Goal: Find specific page/section: Find specific page/section

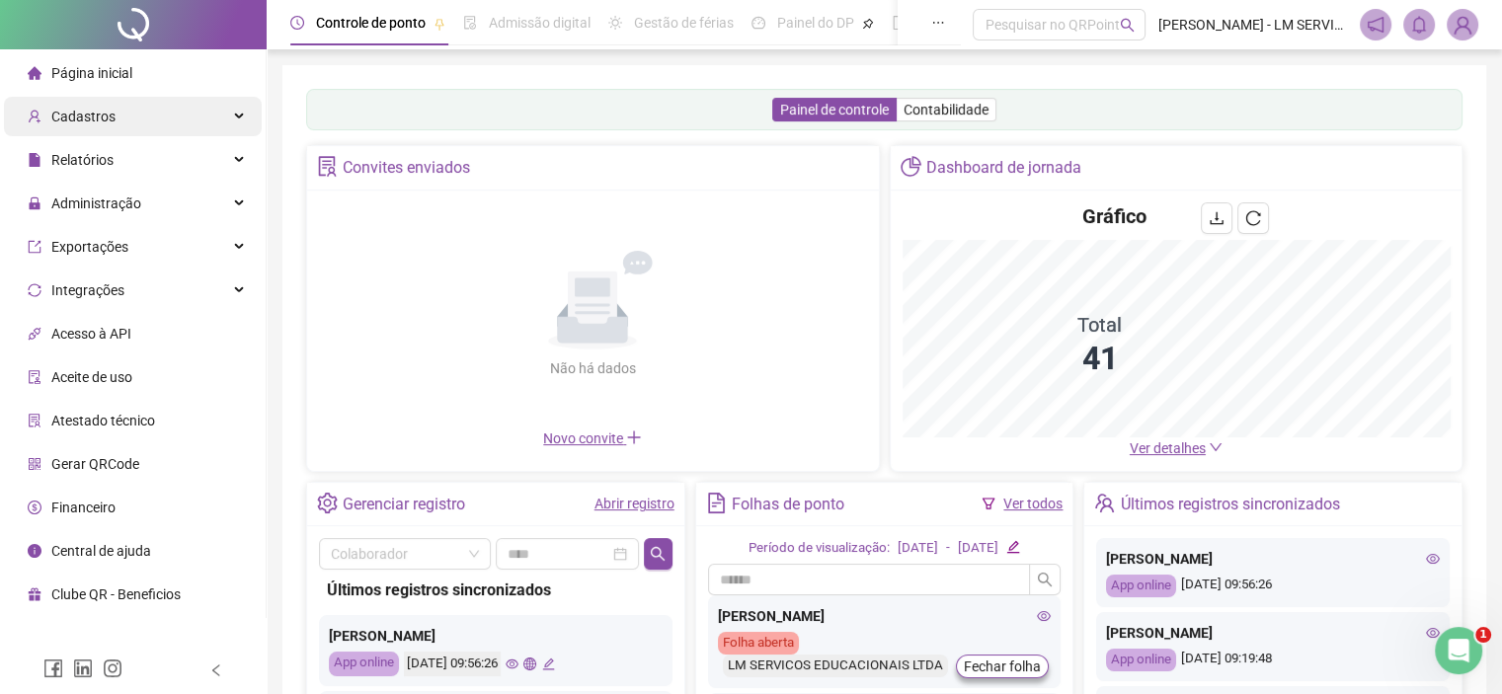
click at [244, 115] on div "Cadastros" at bounding box center [133, 116] width 258 height 39
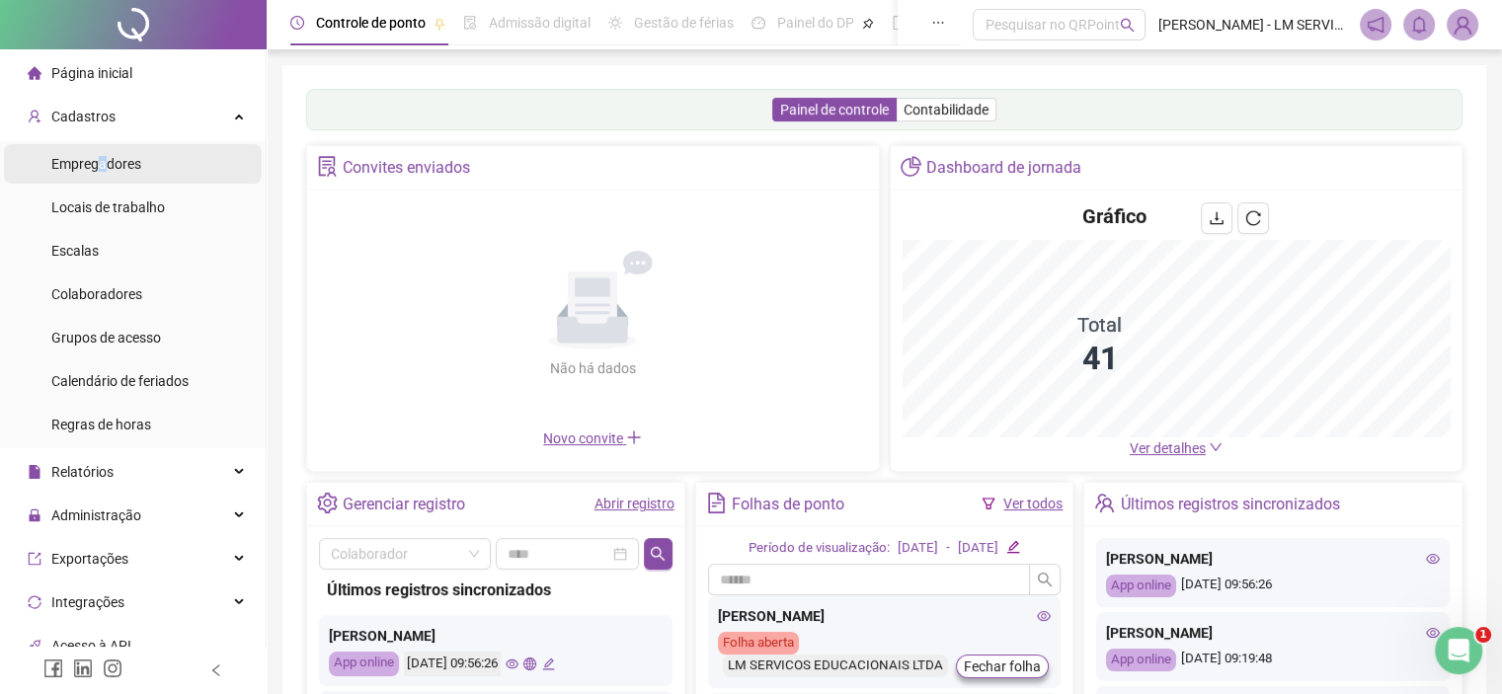
click at [101, 165] on span "Empregadores" at bounding box center [96, 164] width 90 height 16
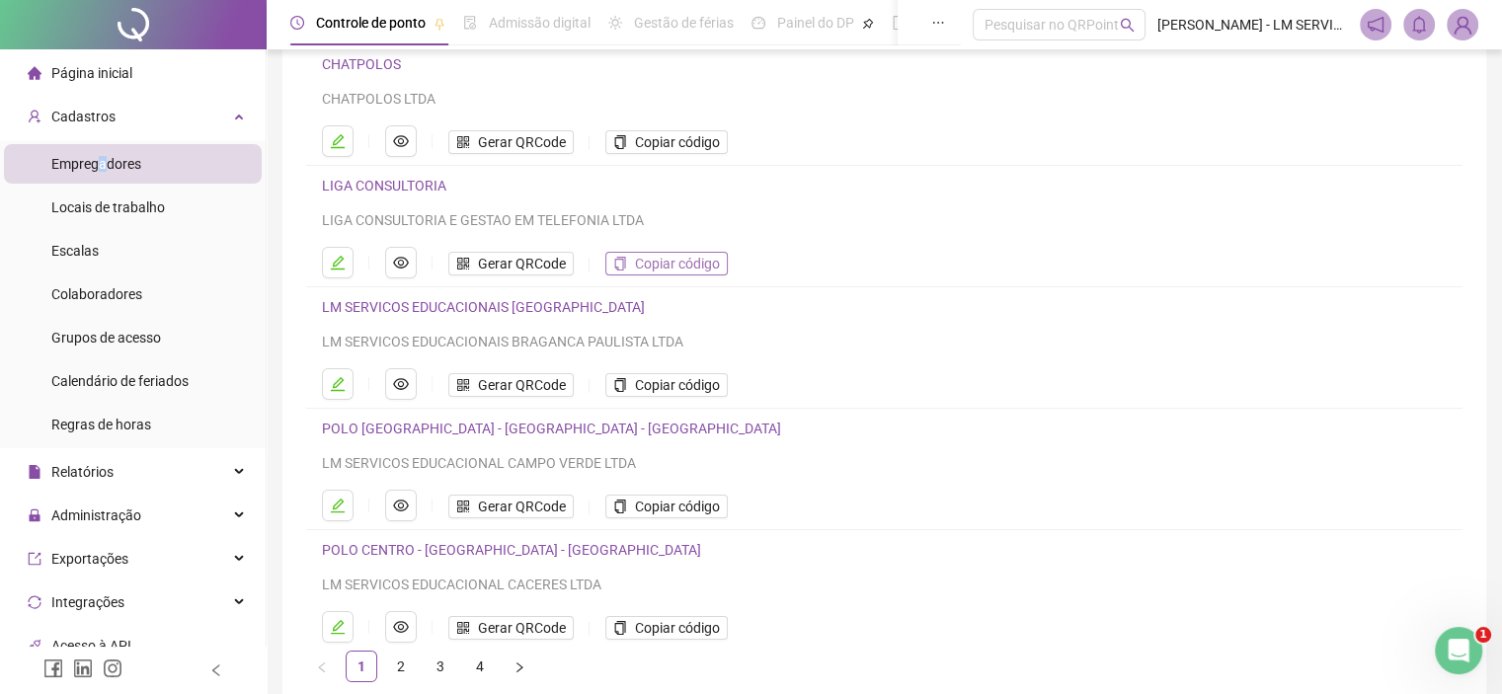
scroll to position [260, 0]
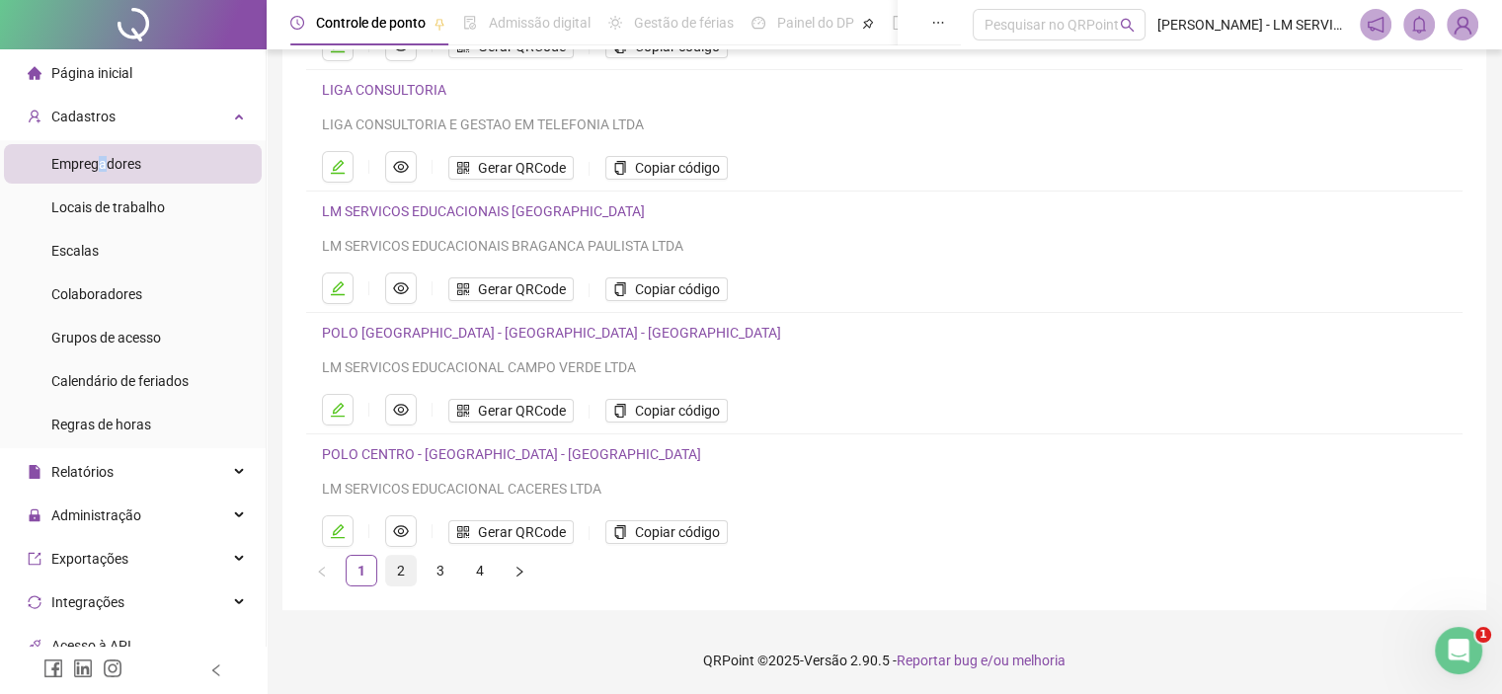
click at [398, 568] on link "2" at bounding box center [401, 571] width 30 height 30
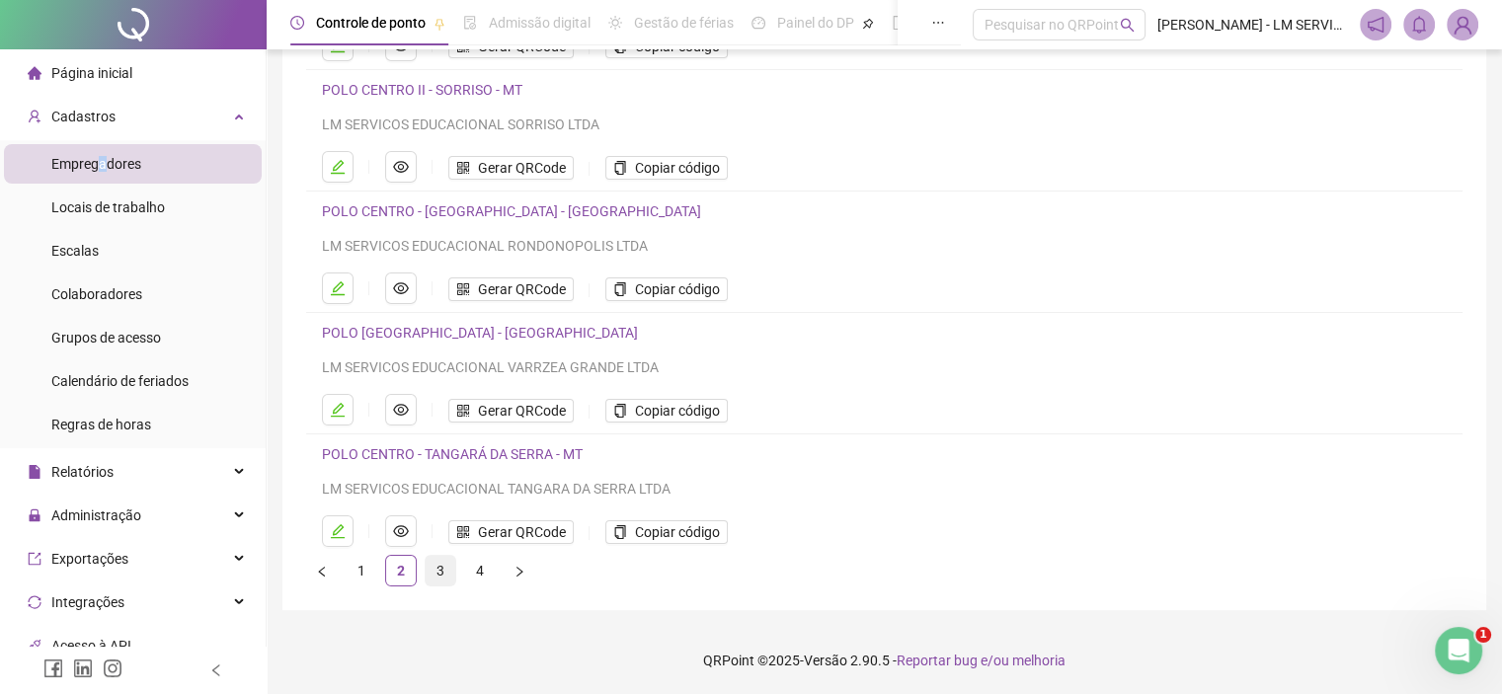
click at [439, 570] on link "3" at bounding box center [441, 571] width 30 height 30
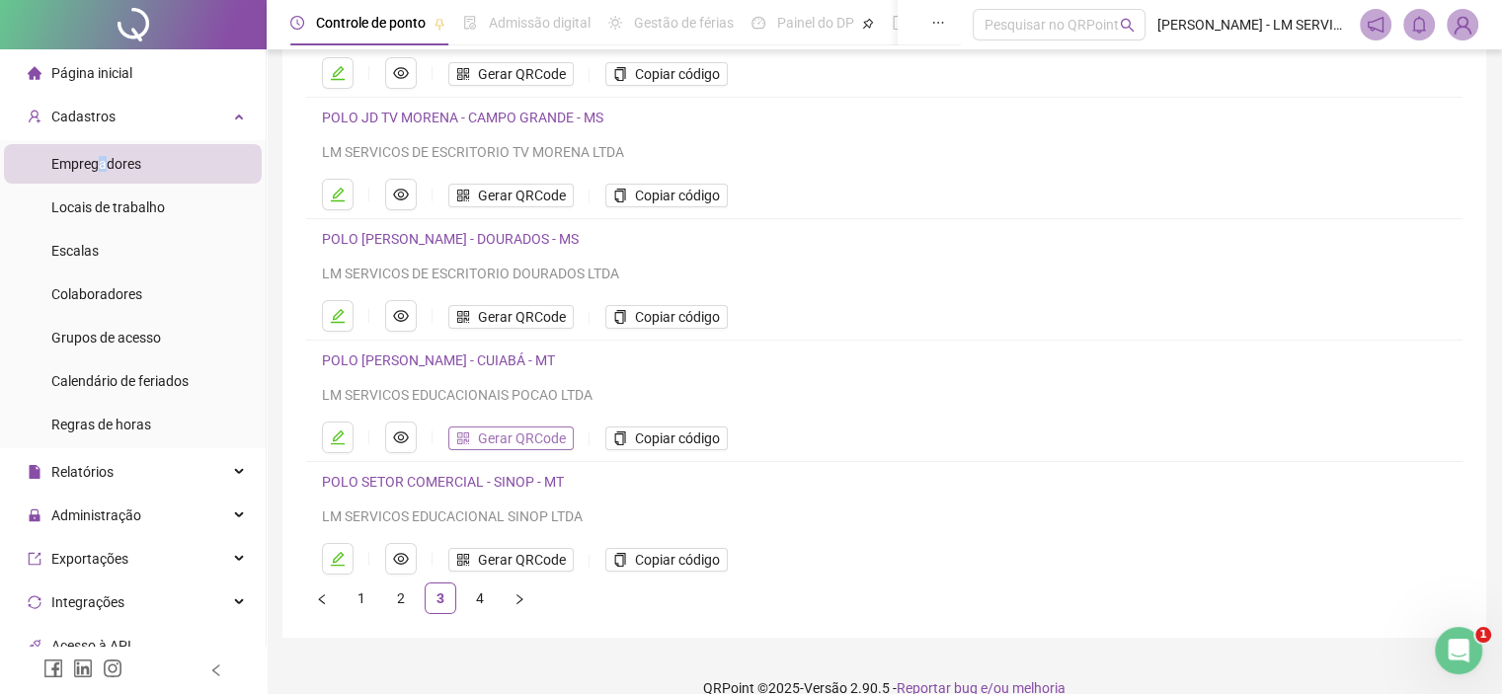
scroll to position [95, 0]
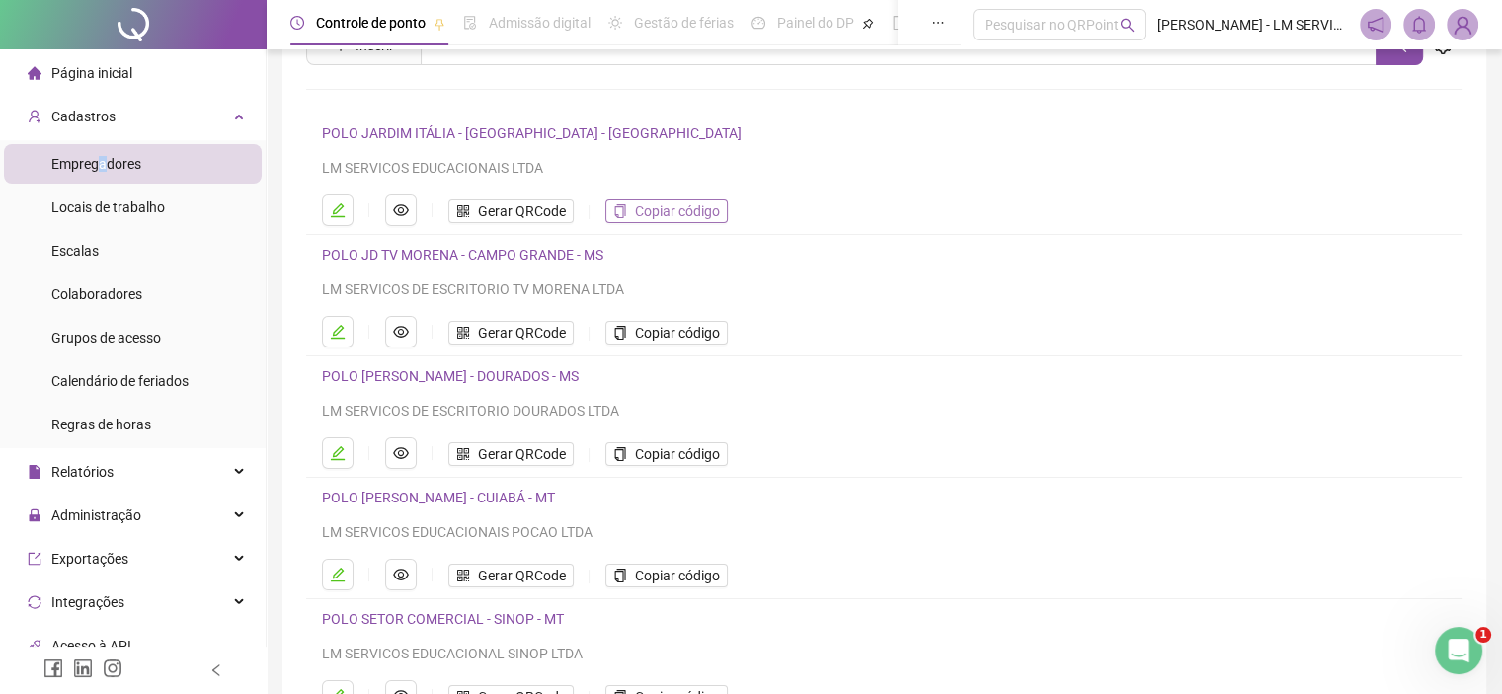
click at [707, 211] on span "Copiar código" at bounding box center [677, 211] width 85 height 22
click at [115, 288] on span "Colaboradores" at bounding box center [96, 294] width 91 height 16
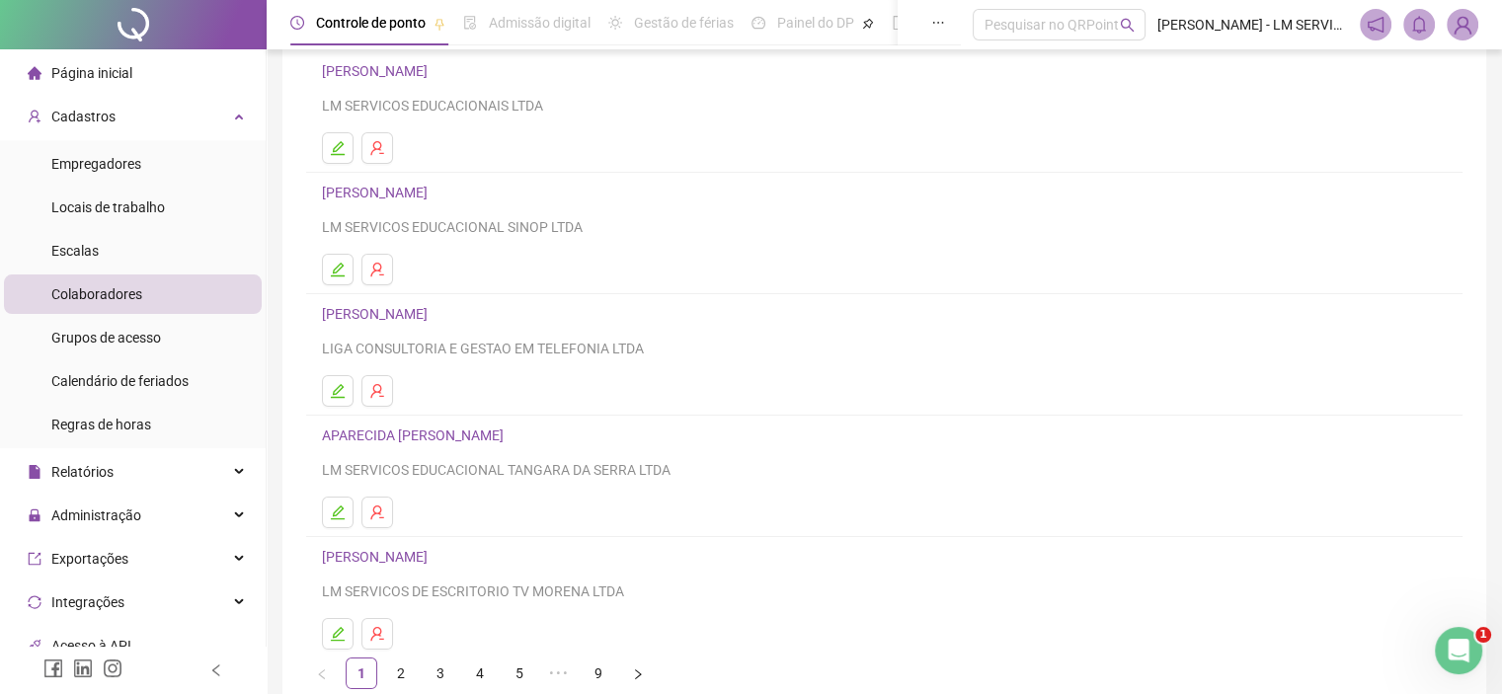
scroll to position [260, 0]
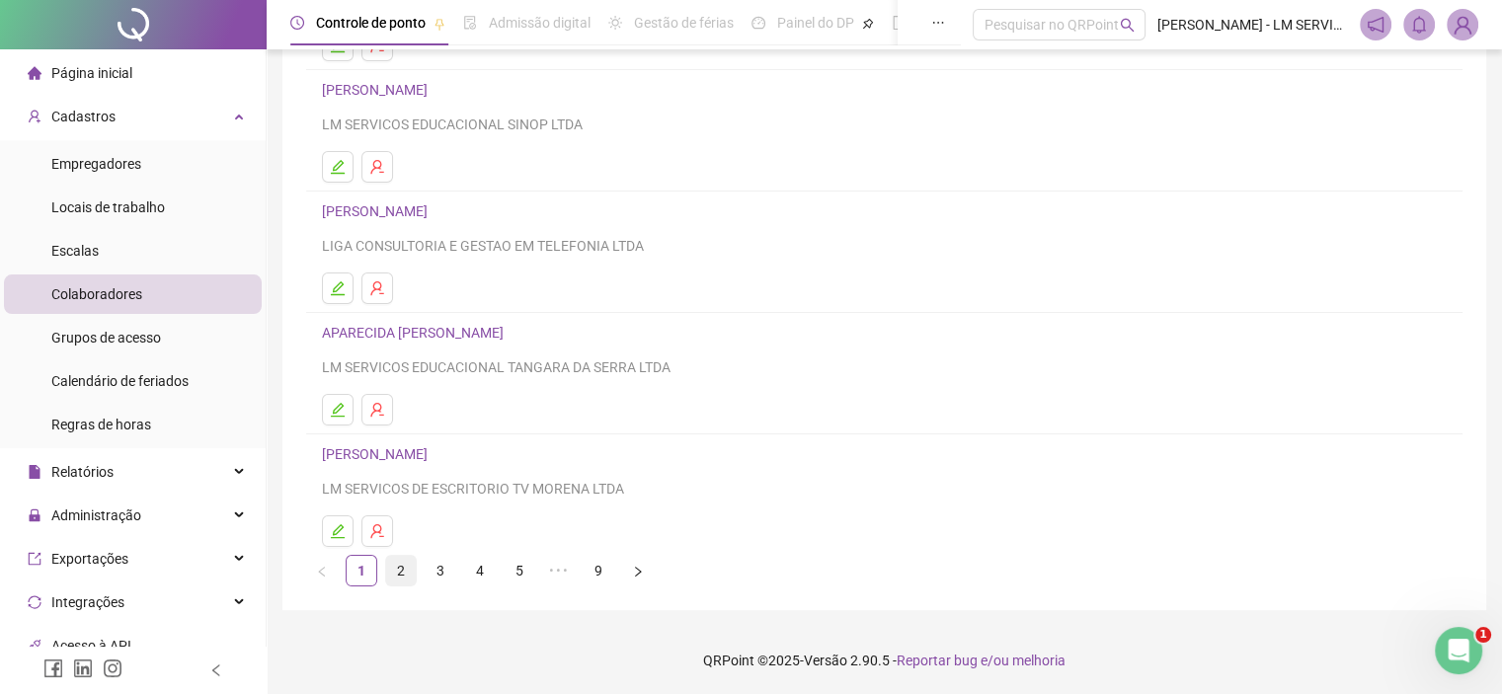
click at [400, 574] on link "2" at bounding box center [401, 571] width 30 height 30
click at [445, 572] on link "3" at bounding box center [441, 571] width 30 height 30
click at [478, 577] on link "4" at bounding box center [480, 571] width 30 height 30
click at [519, 567] on link "5" at bounding box center [520, 571] width 30 height 30
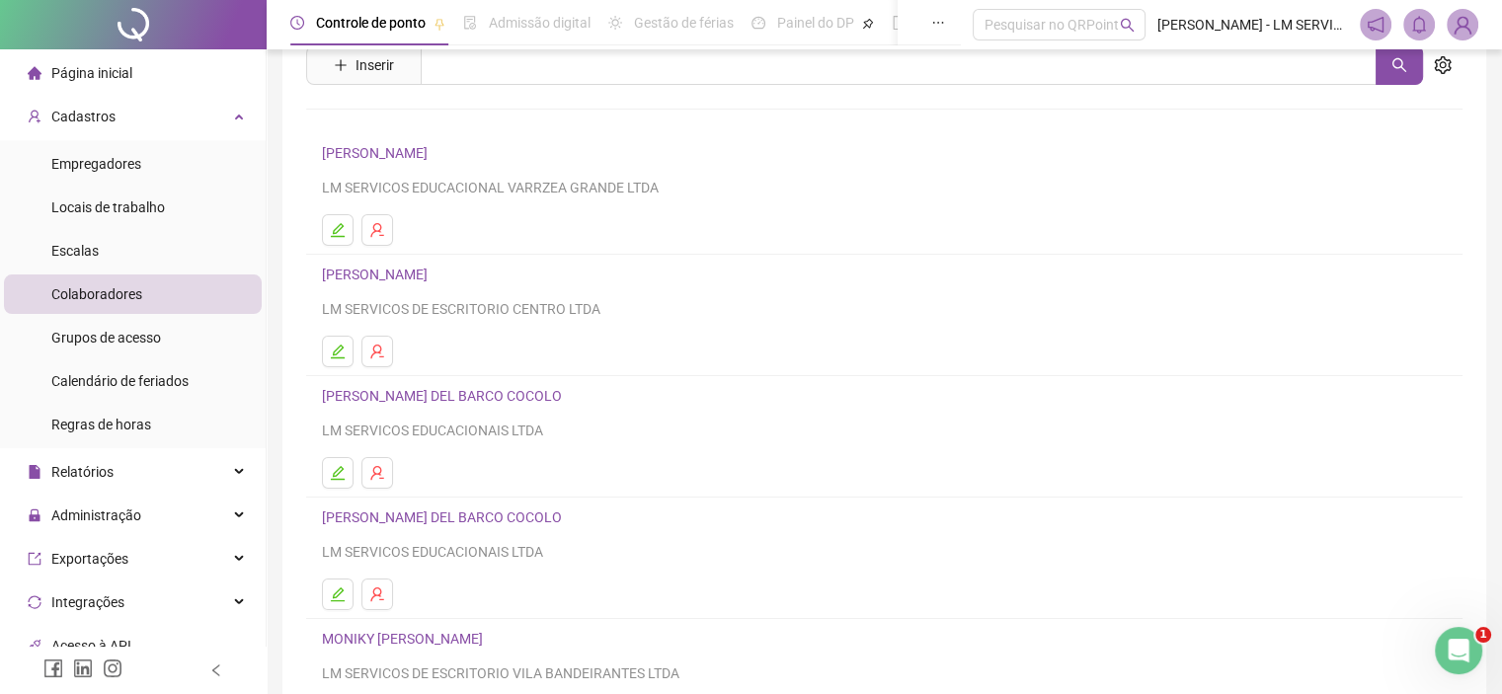
scroll to position [164, 0]
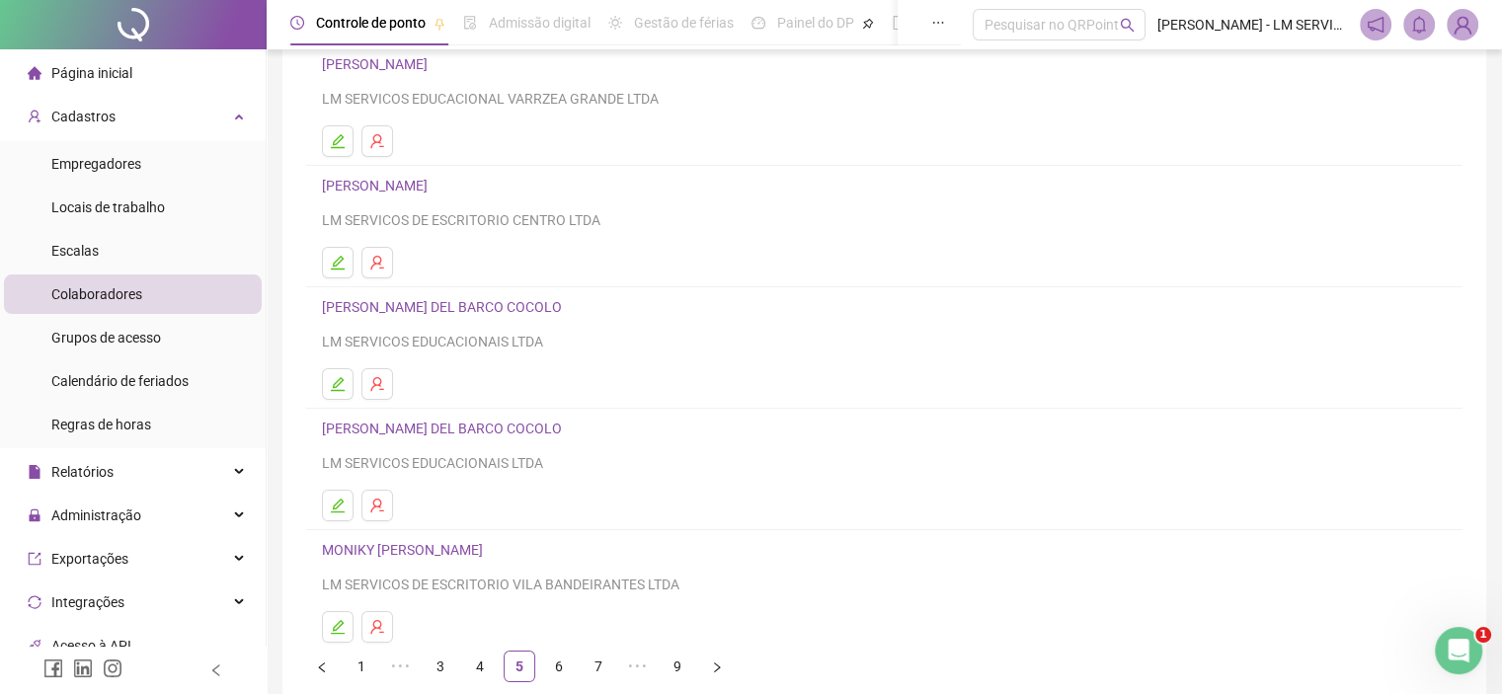
click at [478, 305] on link "MARIELLE MARTINS FERREIRA DEL BARCO COCOLO" at bounding box center [445, 307] width 246 height 16
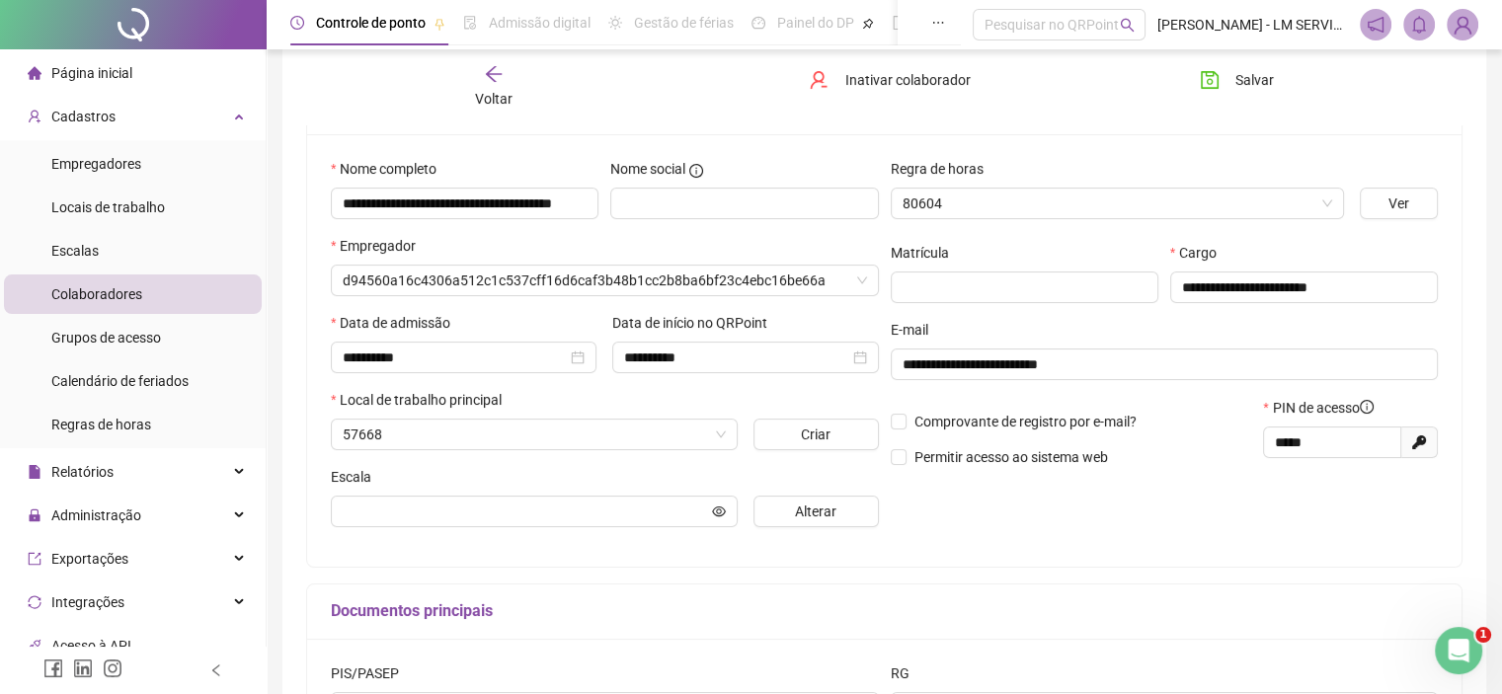
scroll to position [174, 0]
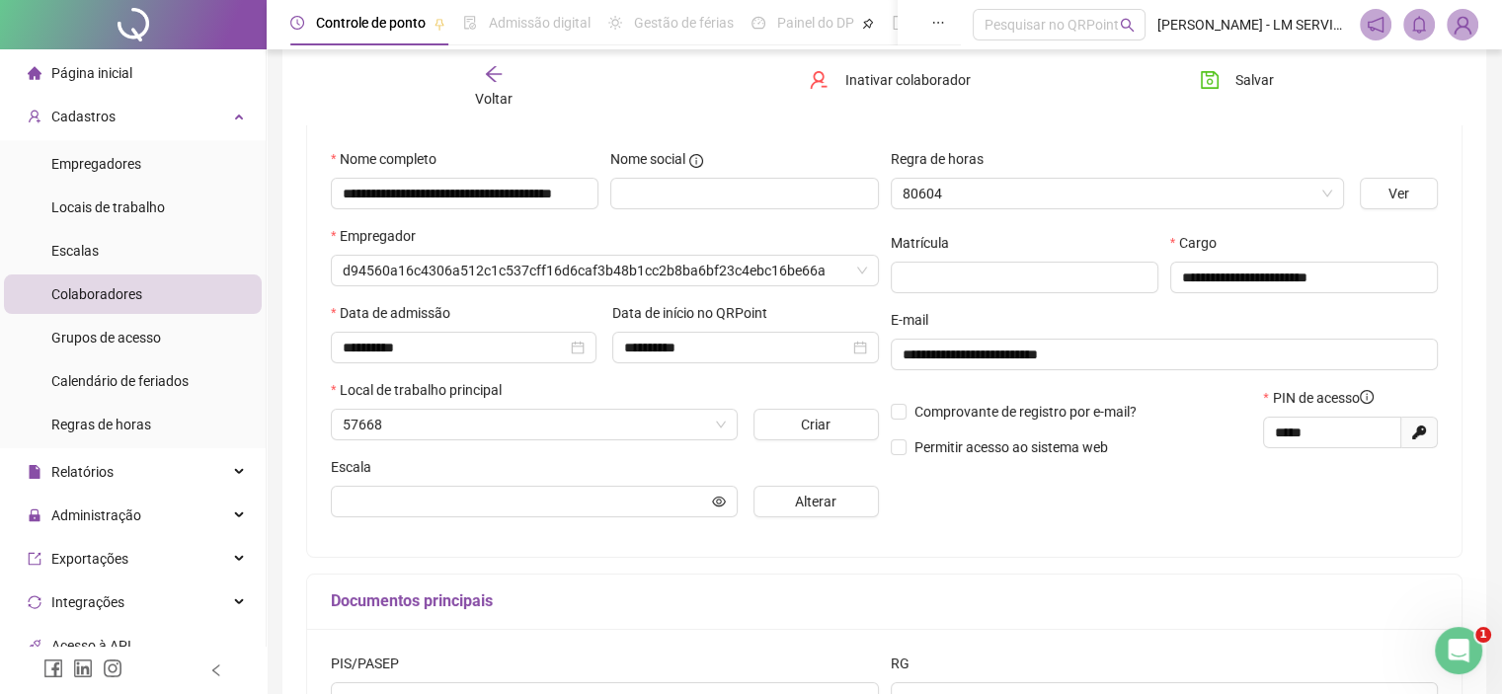
type input "**********"
